Goal: Find specific page/section: Find specific page/section

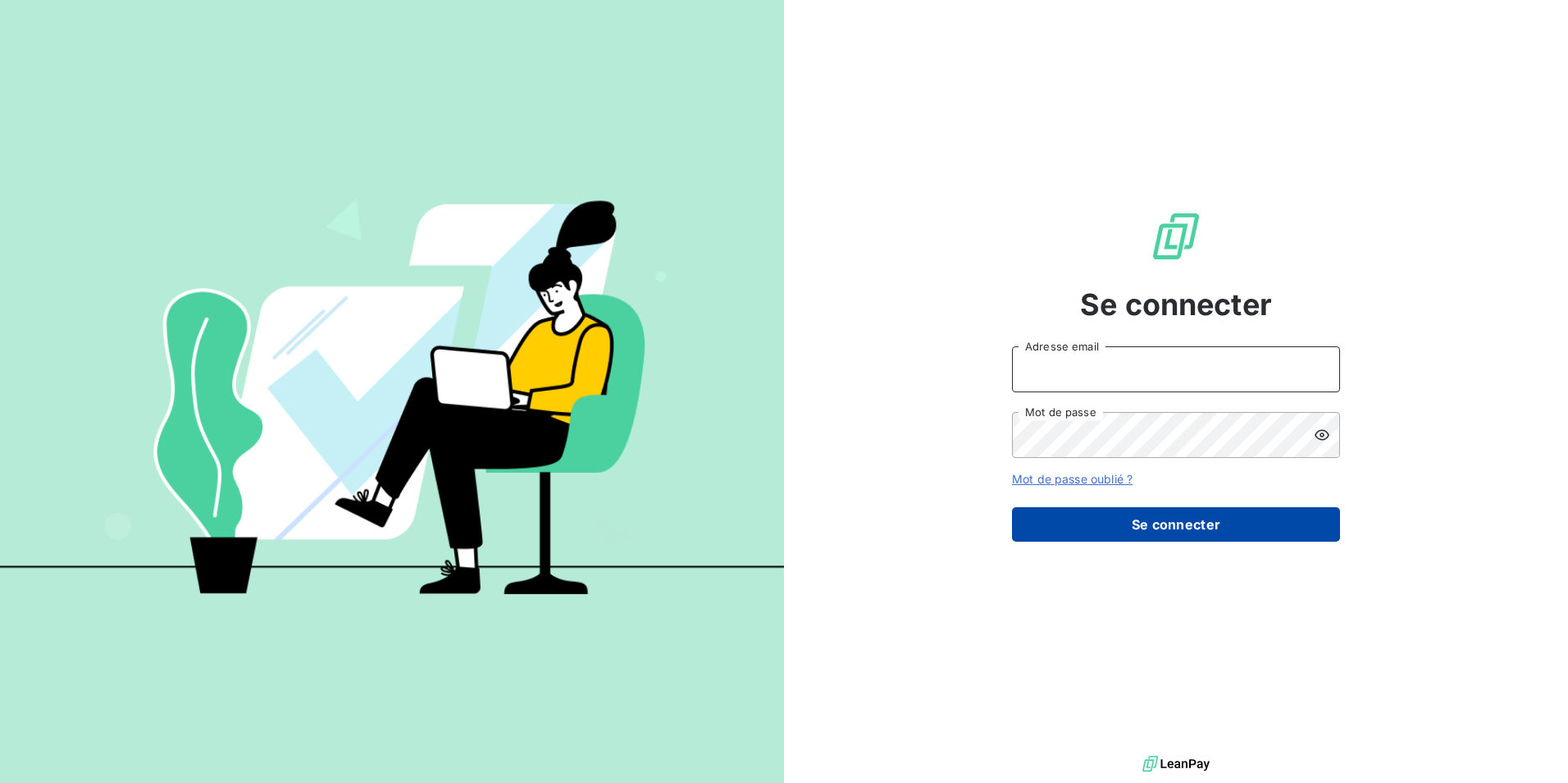
type input "contact@hogrefe.fr"
click at [1082, 524] on button "Se connecter" at bounding box center [1176, 524] width 328 height 35
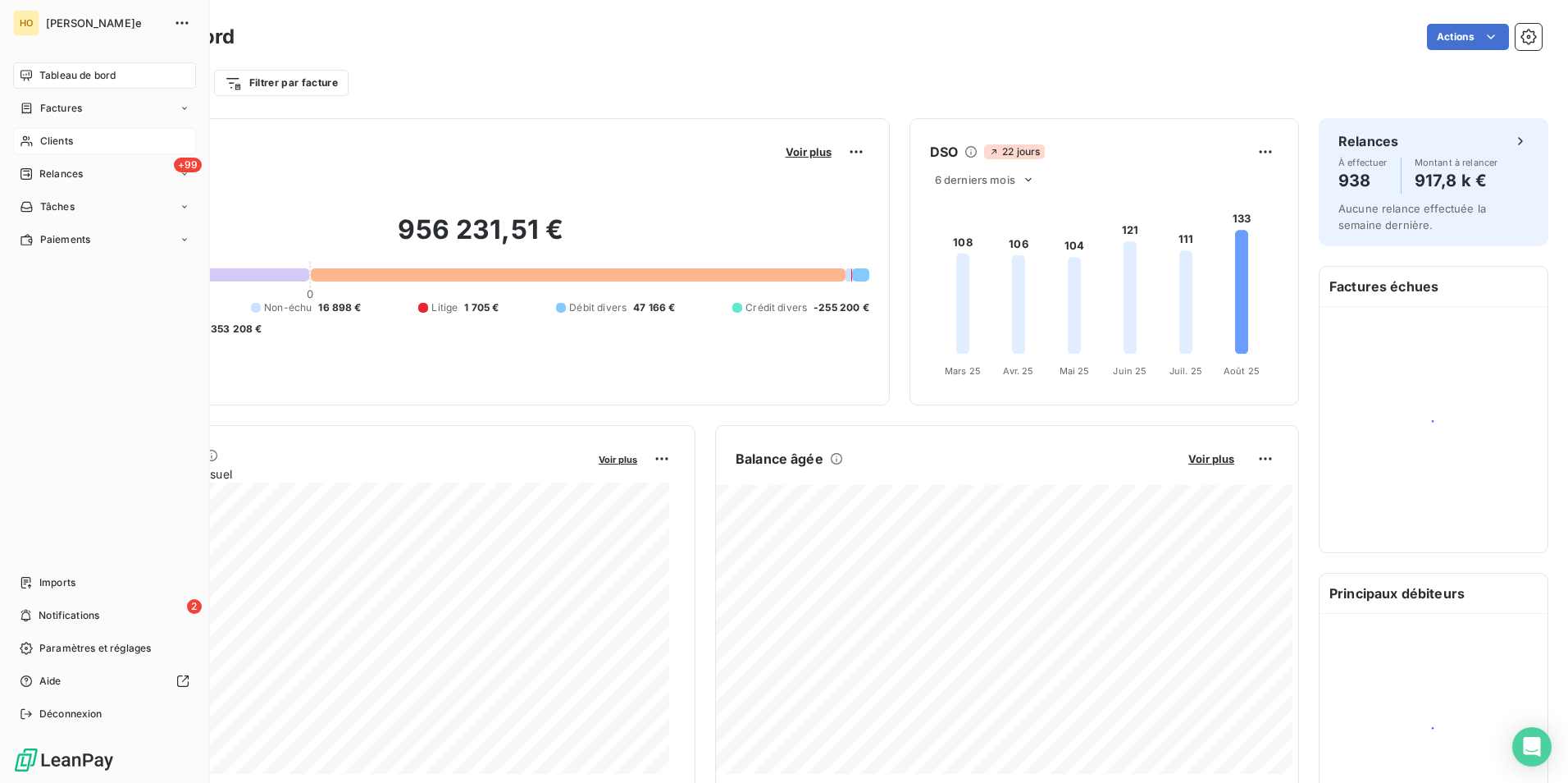
click at [56, 140] on span "Clients" at bounding box center [56, 140] width 33 height 15
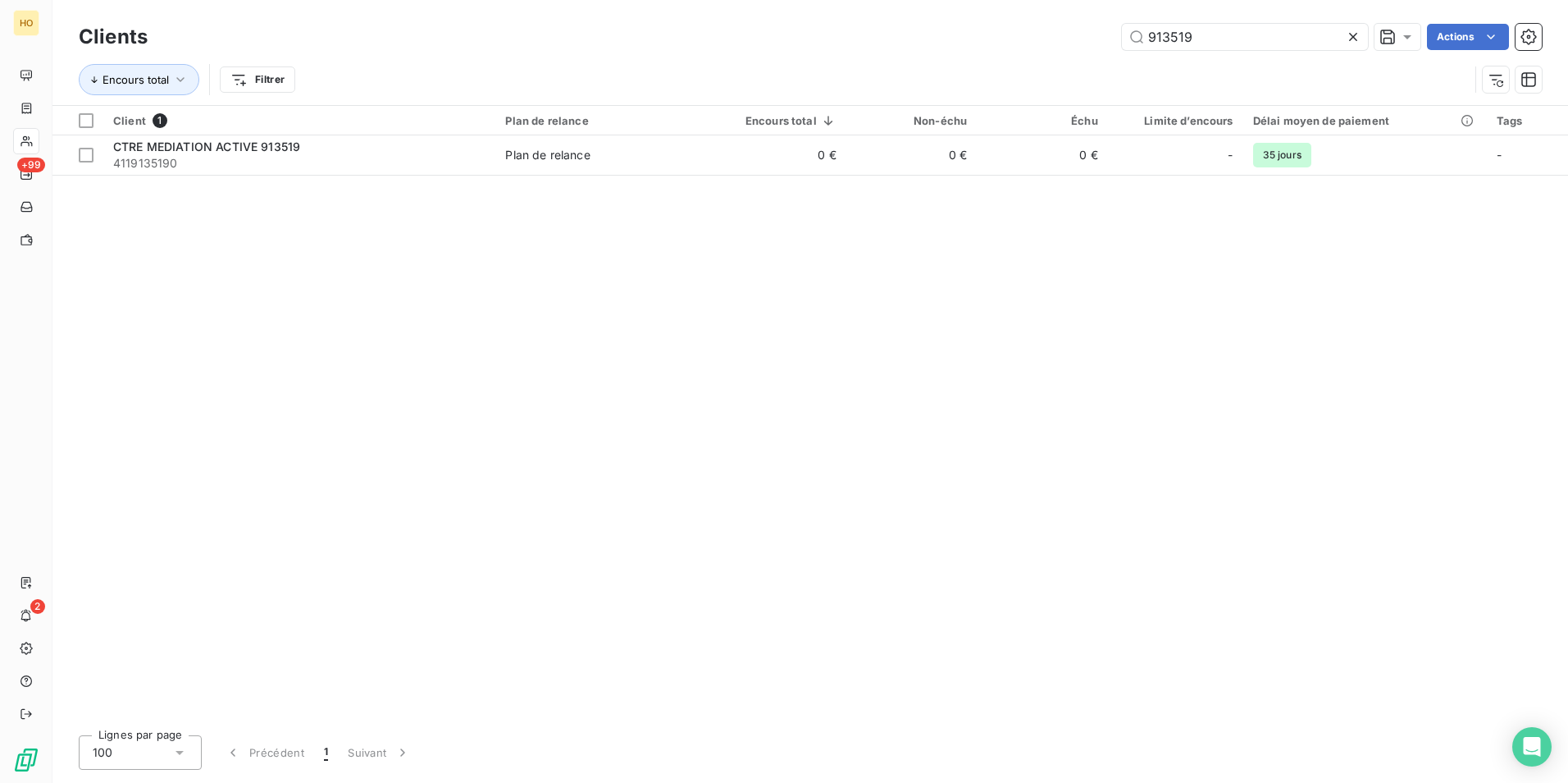
type input "913519"
